Goal: Check status: Check status

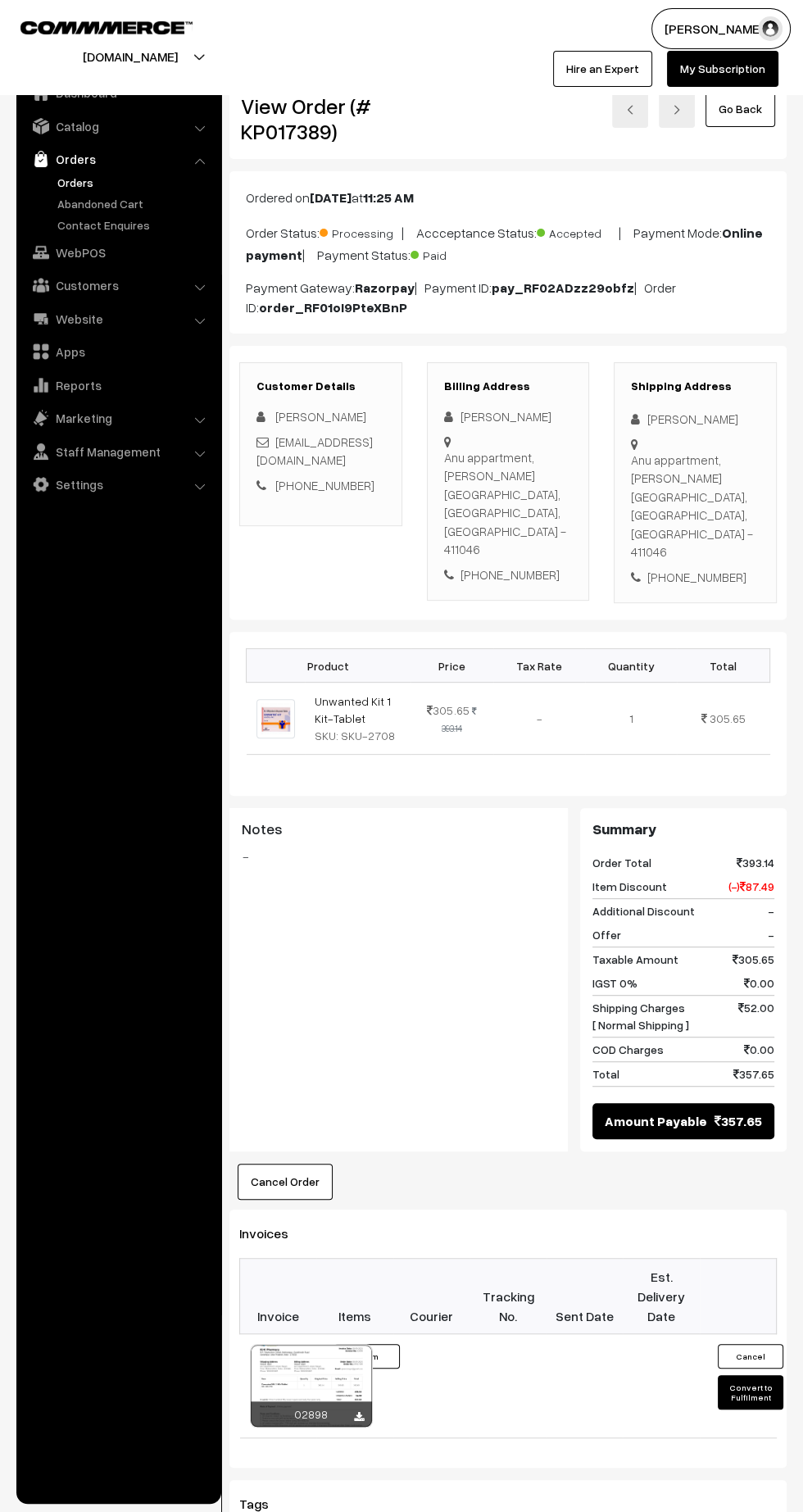
click at [72, 177] on link "Orders" at bounding box center [134, 182] width 162 height 18
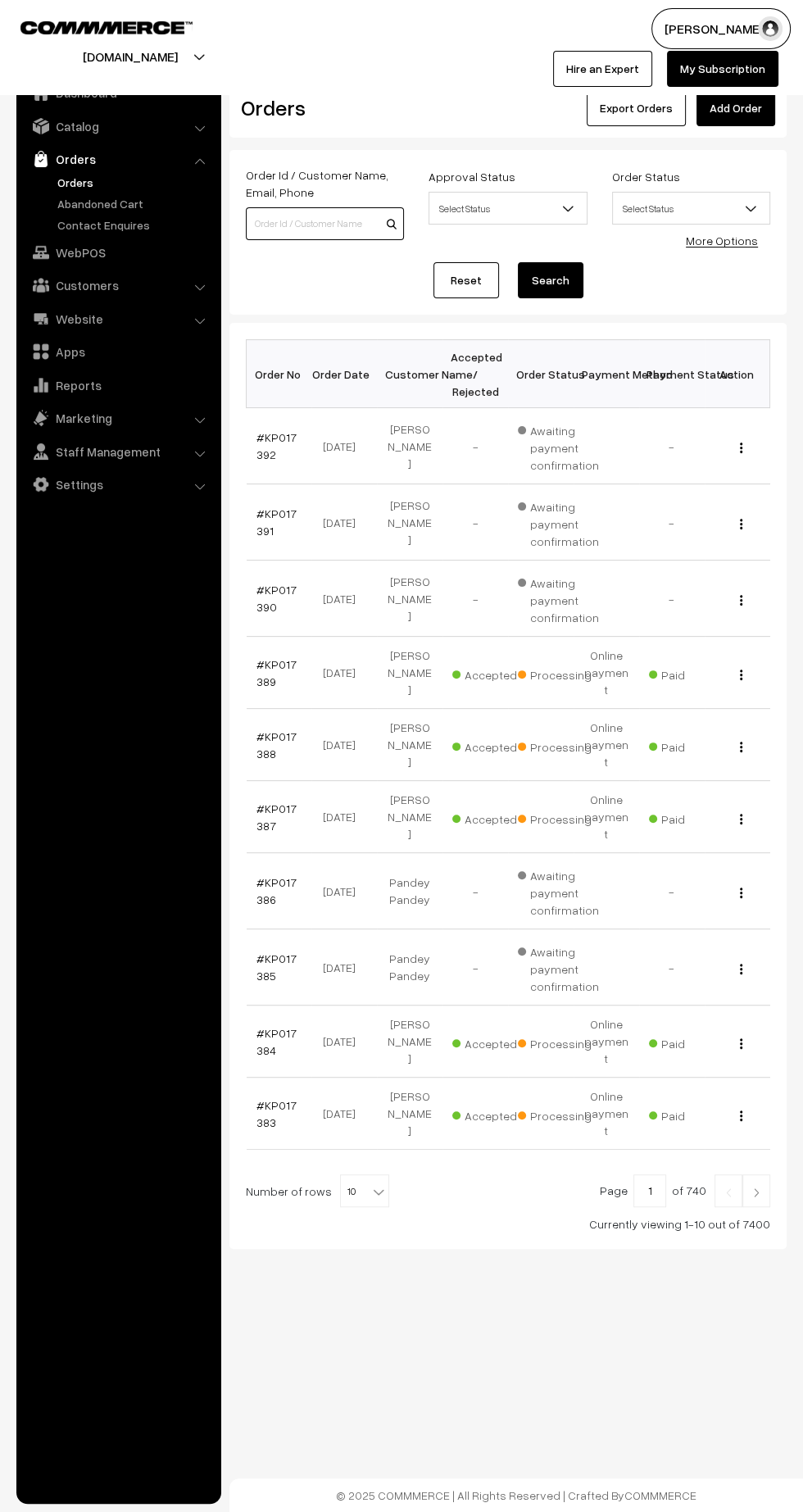
click at [289, 218] on input at bounding box center [325, 223] width 158 height 33
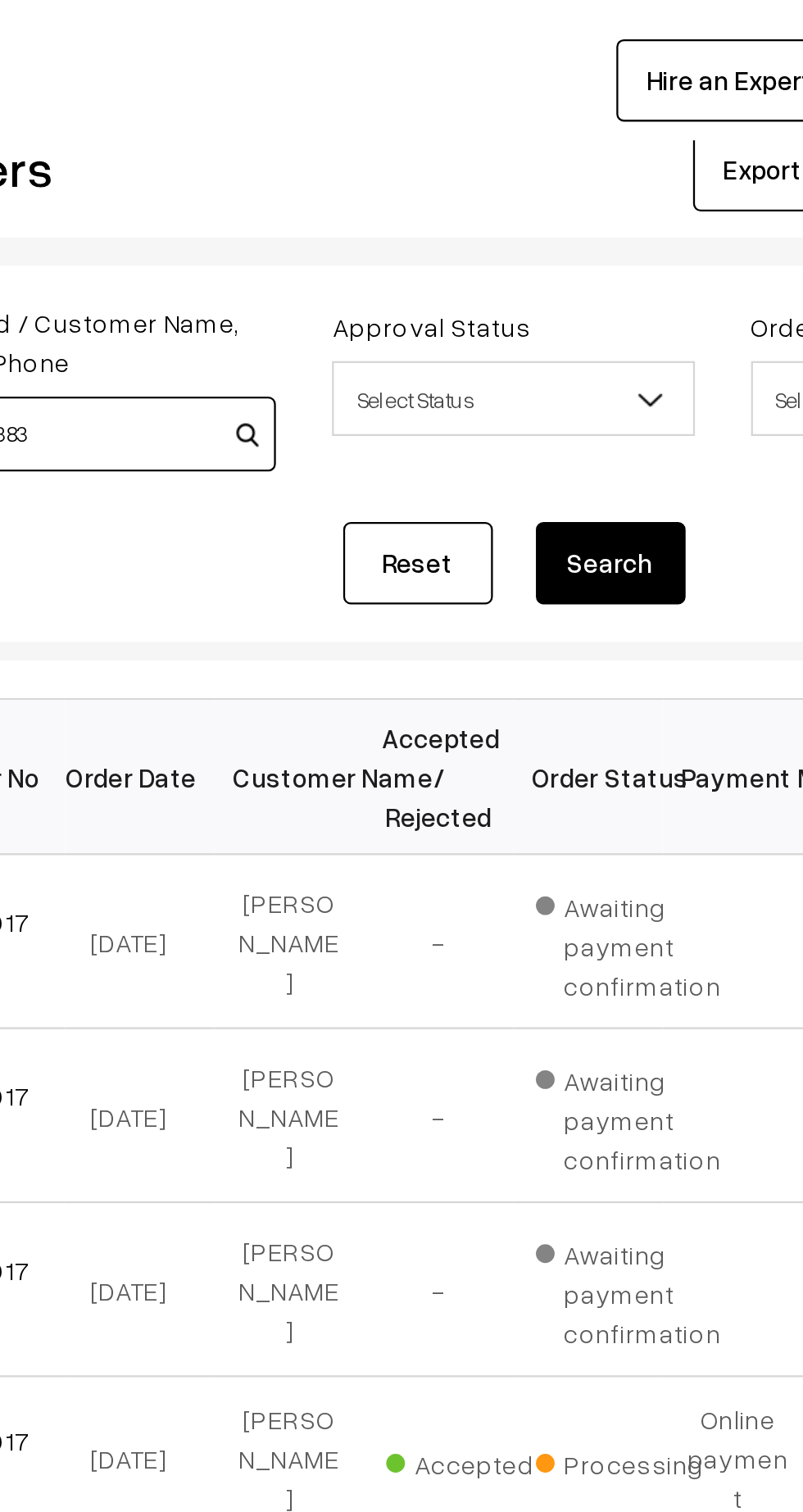
type input "KP017383"
click at [557, 273] on button "Search" at bounding box center [550, 280] width 65 height 36
